Goal: Task Accomplishment & Management: Manage account settings

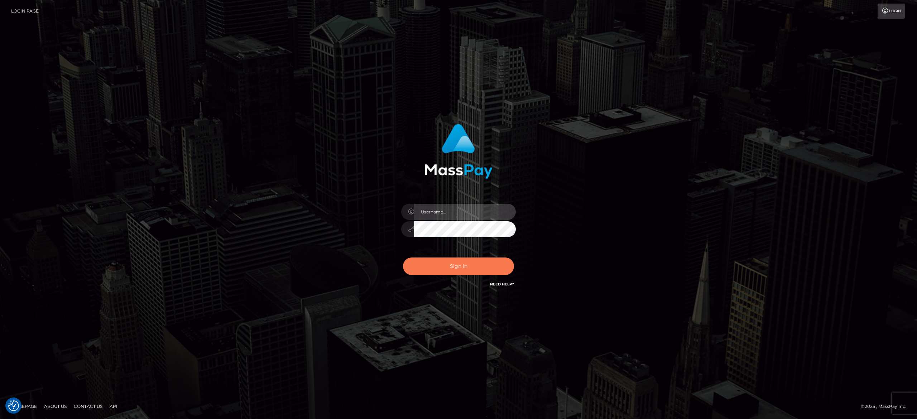
type input "[PERSON_NAME].[PERSON_NAME]"
click at [425, 264] on button "Sign in" at bounding box center [458, 266] width 111 height 18
type input "[PERSON_NAME].[PERSON_NAME]"
click at [425, 264] on button "Sign in" at bounding box center [458, 266] width 111 height 18
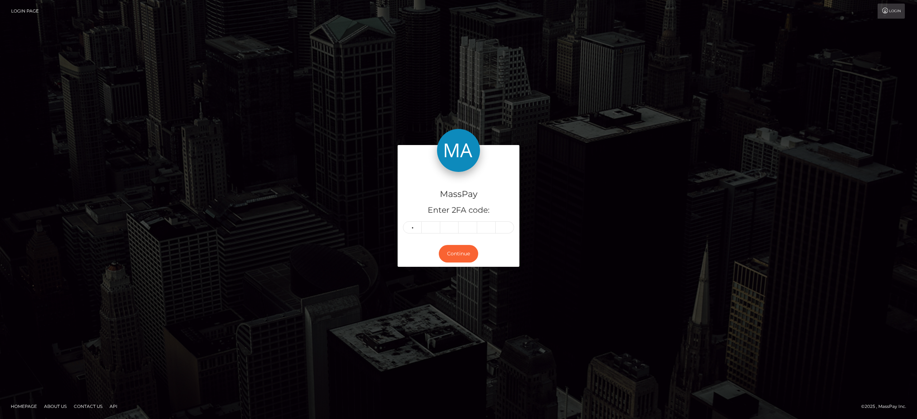
type input "9"
type input "3"
type input "5"
type input "4"
type input "8"
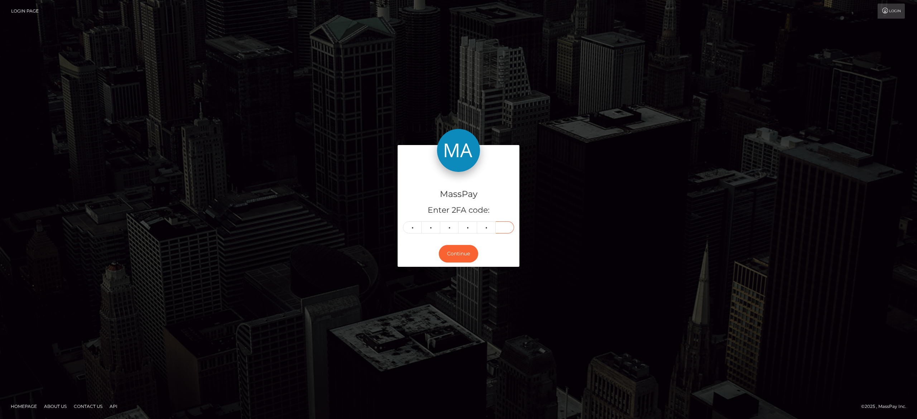
type input "2"
